Goal: Navigation & Orientation: Find specific page/section

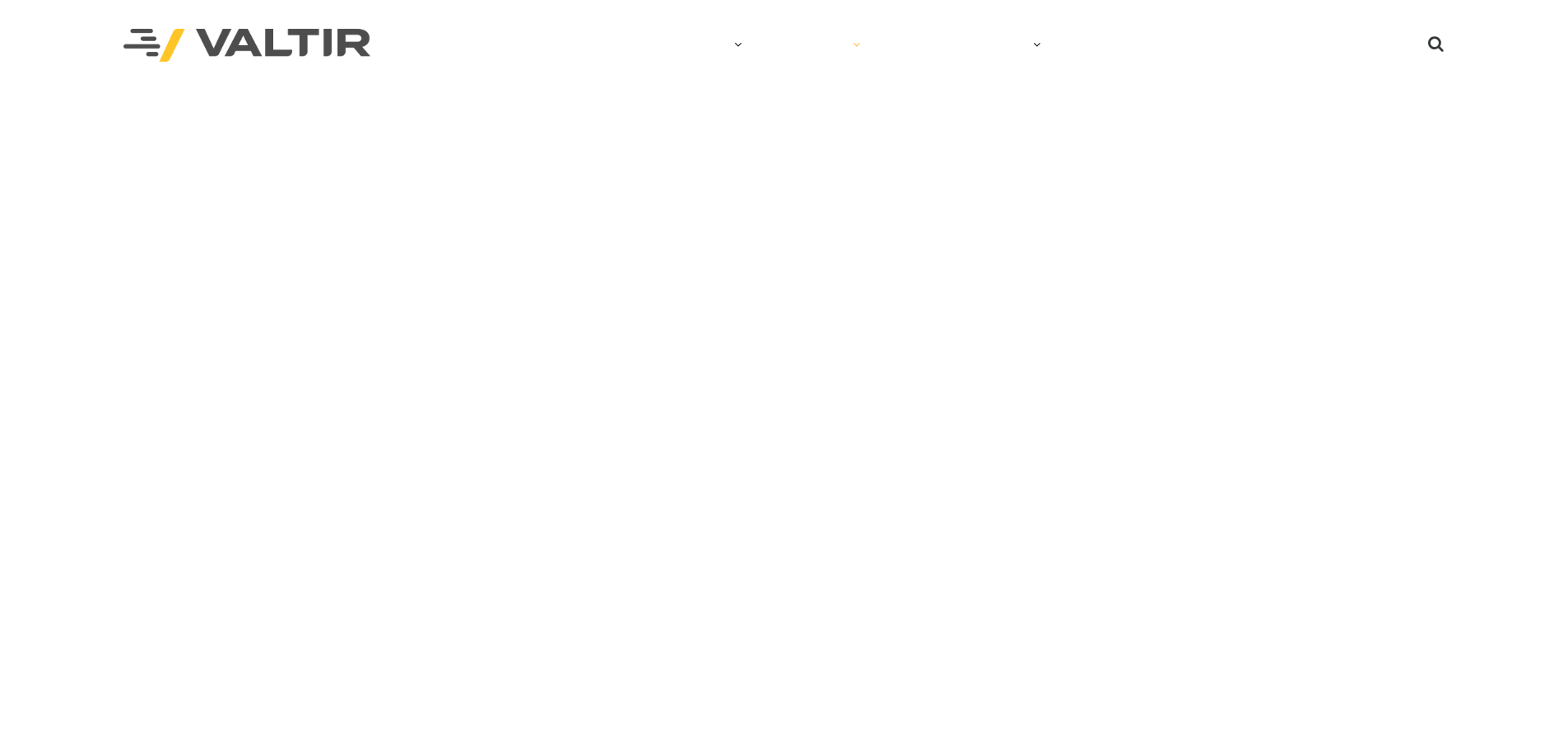
click at [797, 37] on link "PRODUCTS" at bounding box center [818, 45] width 119 height 33
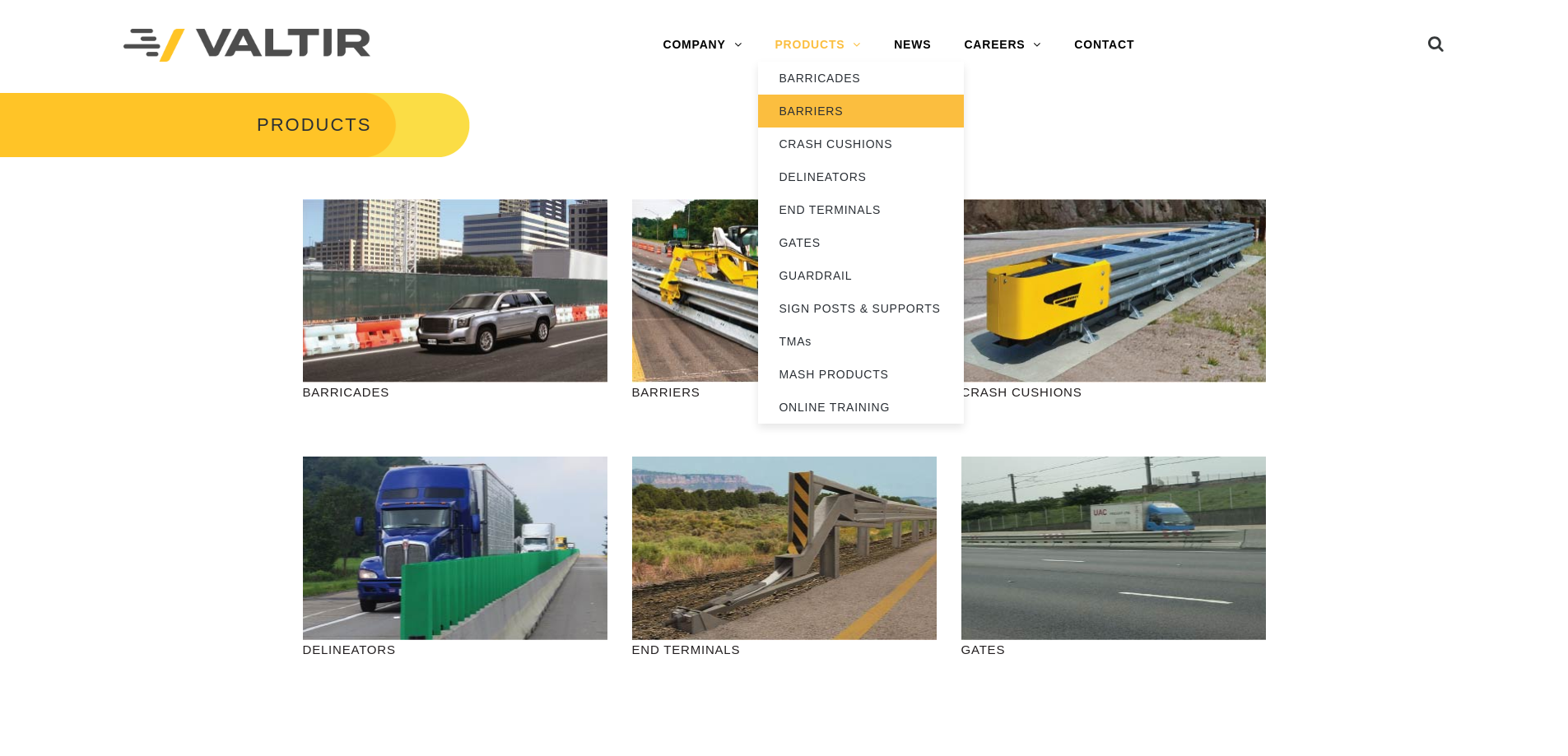
click at [796, 116] on link "BARRIERS" at bounding box center [860, 111] width 206 height 33
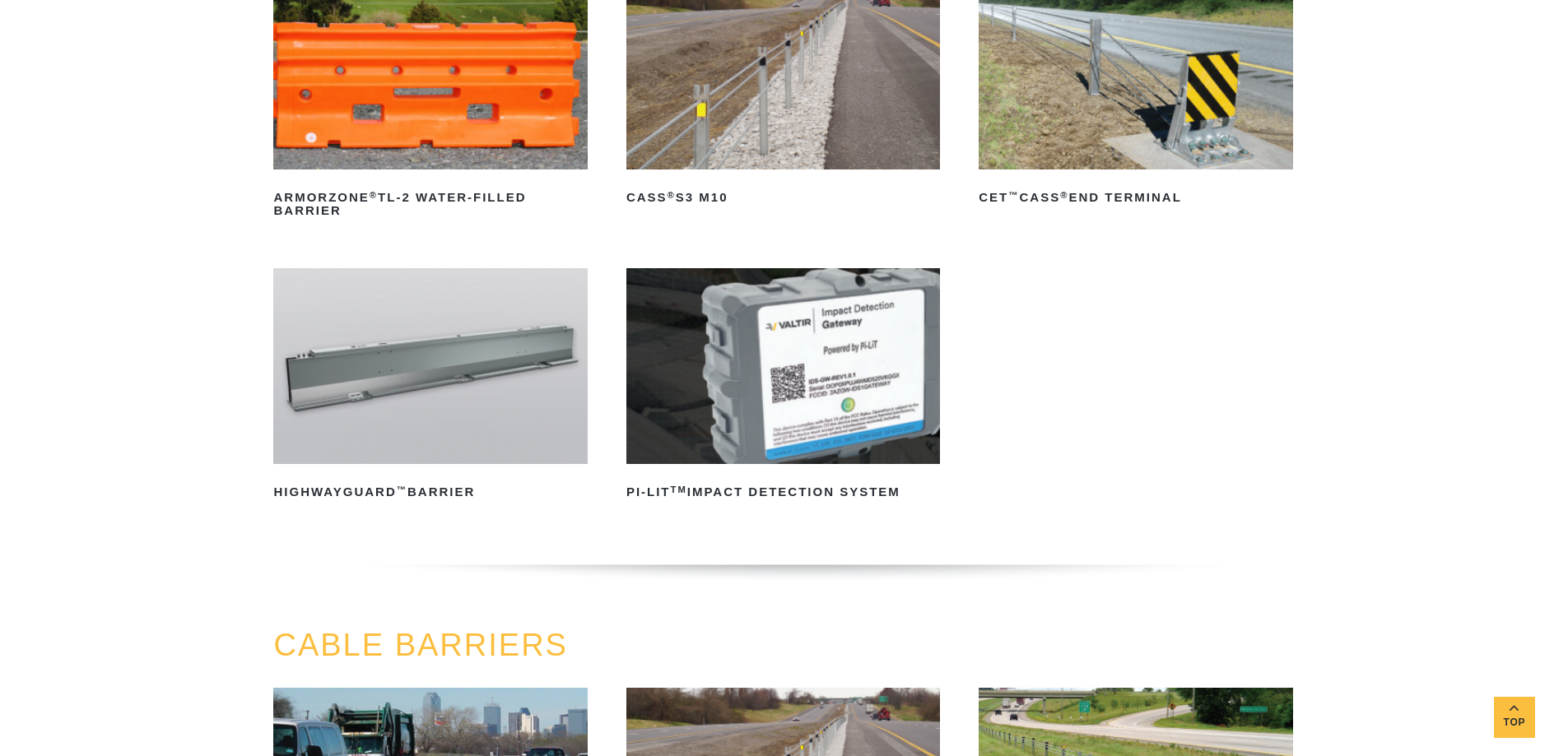
scroll to position [295, 0]
click at [396, 420] on img at bounding box center [429, 366] width 314 height 196
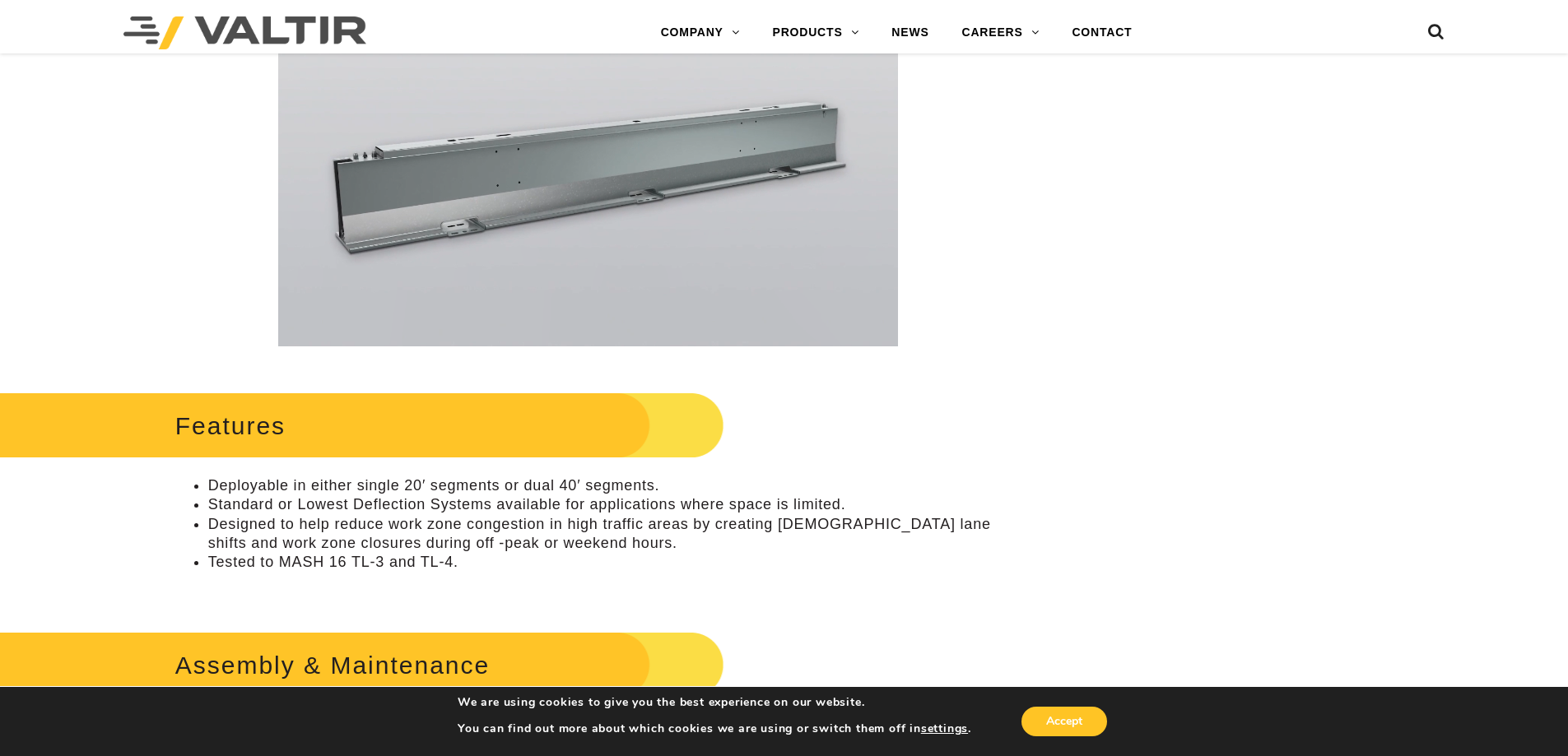
scroll to position [350, 0]
